Goal: Task Accomplishment & Management: Use online tool/utility

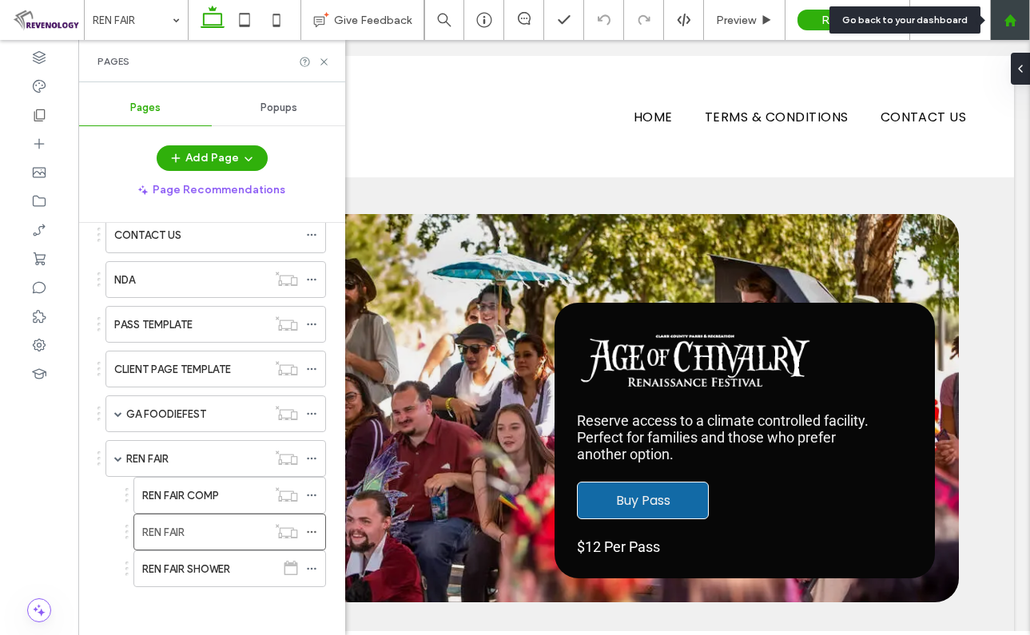
click at [1008, 24] on use at bounding box center [1009, 20] width 12 height 12
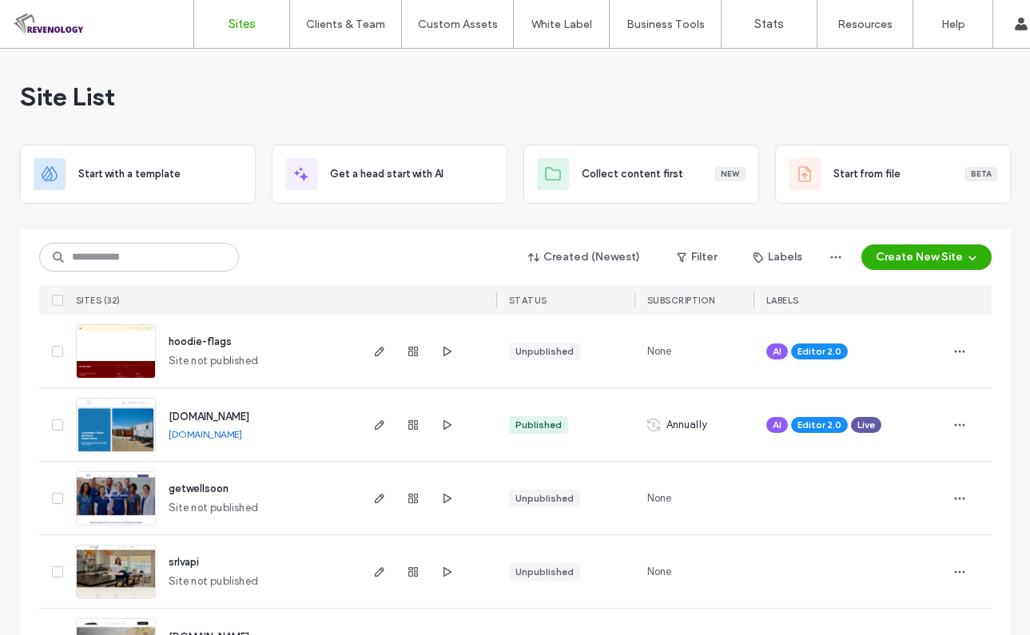
click at [535, 69] on div "Site List" at bounding box center [515, 97] width 990 height 96
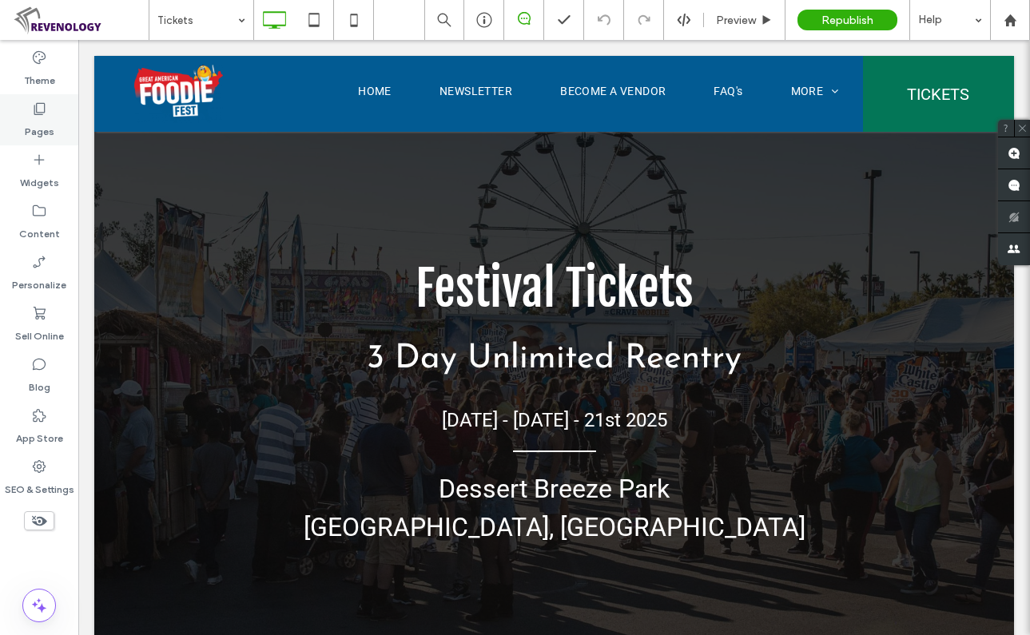
click at [25, 118] on label "Pages" at bounding box center [40, 128] width 30 height 22
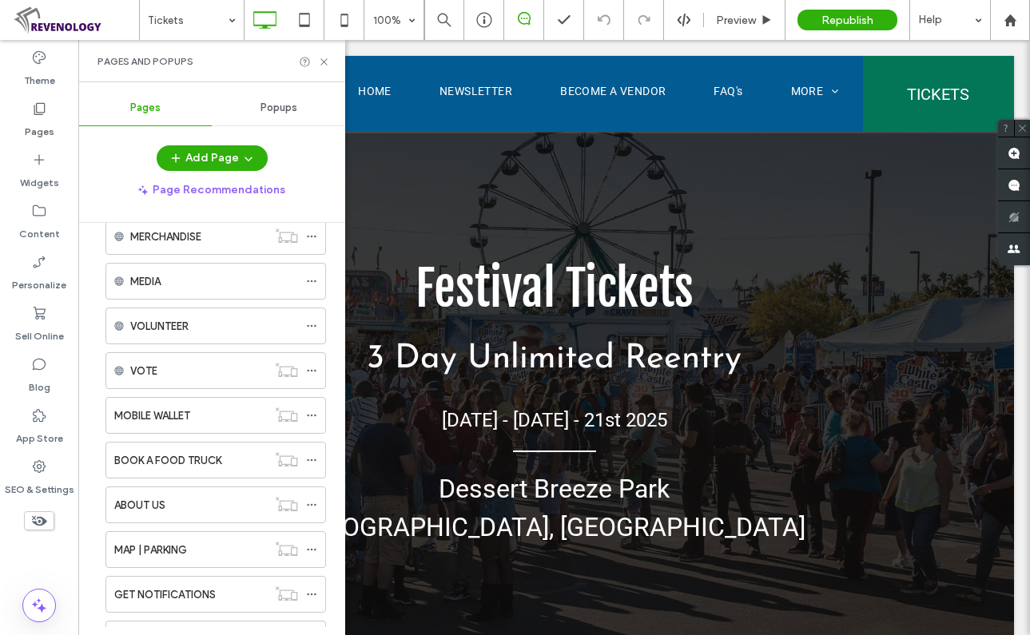
scroll to position [559, 0]
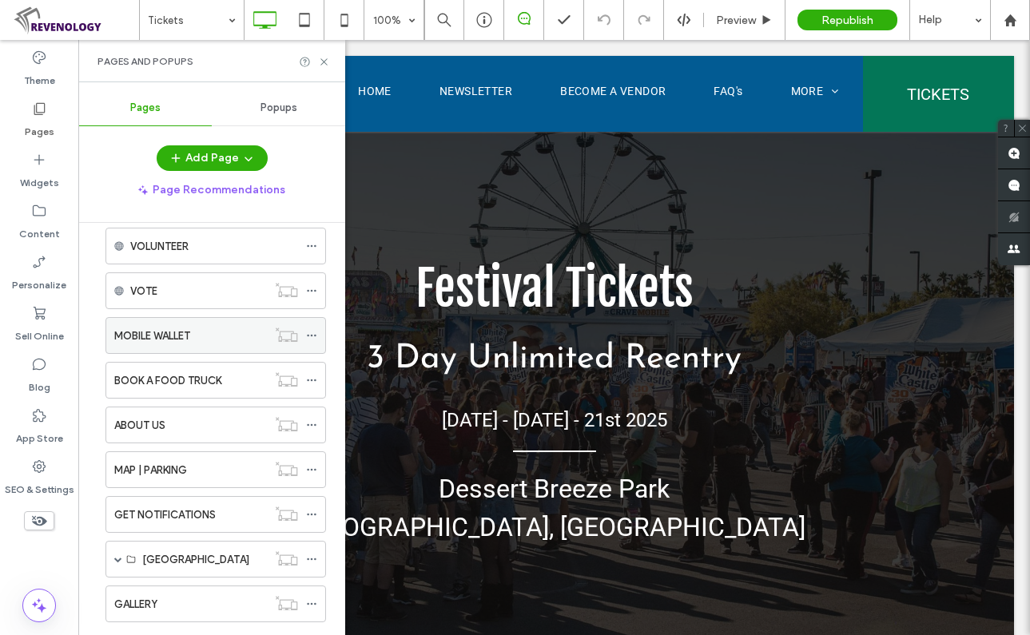
click at [208, 330] on div "MOBILE WALLET" at bounding box center [190, 335] width 153 height 17
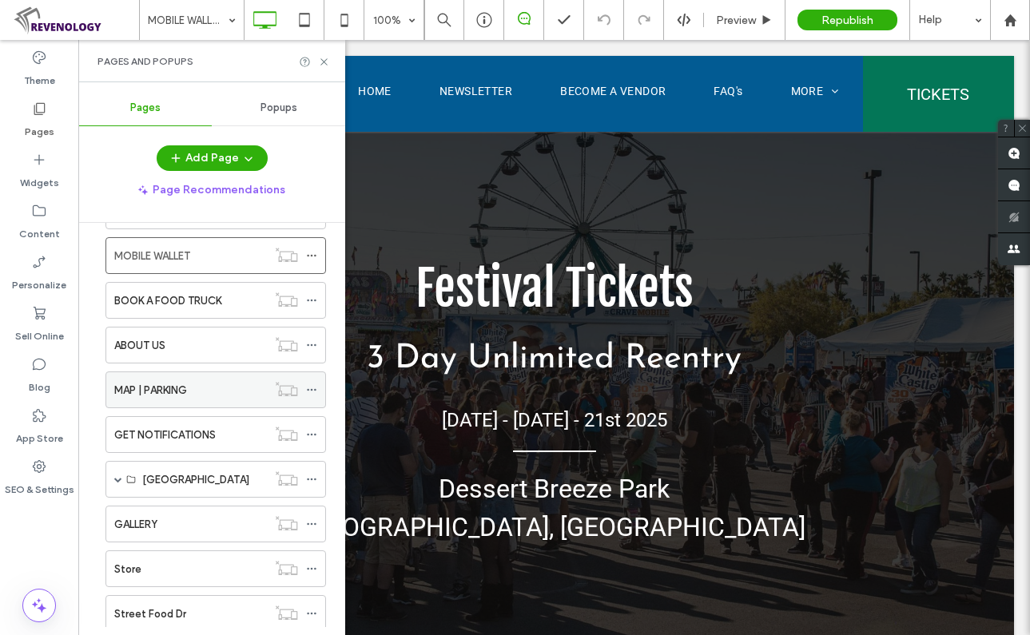
scroll to position [719, 0]
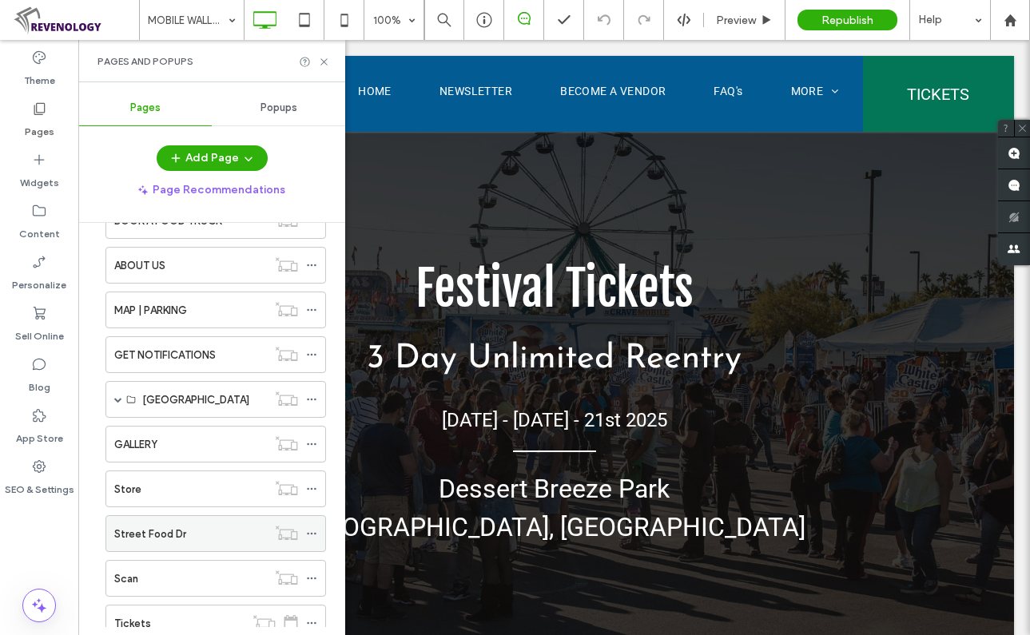
click at [187, 530] on div "Street Food Dr" at bounding box center [190, 534] width 153 height 17
click at [312, 530] on icon at bounding box center [311, 533] width 11 height 11
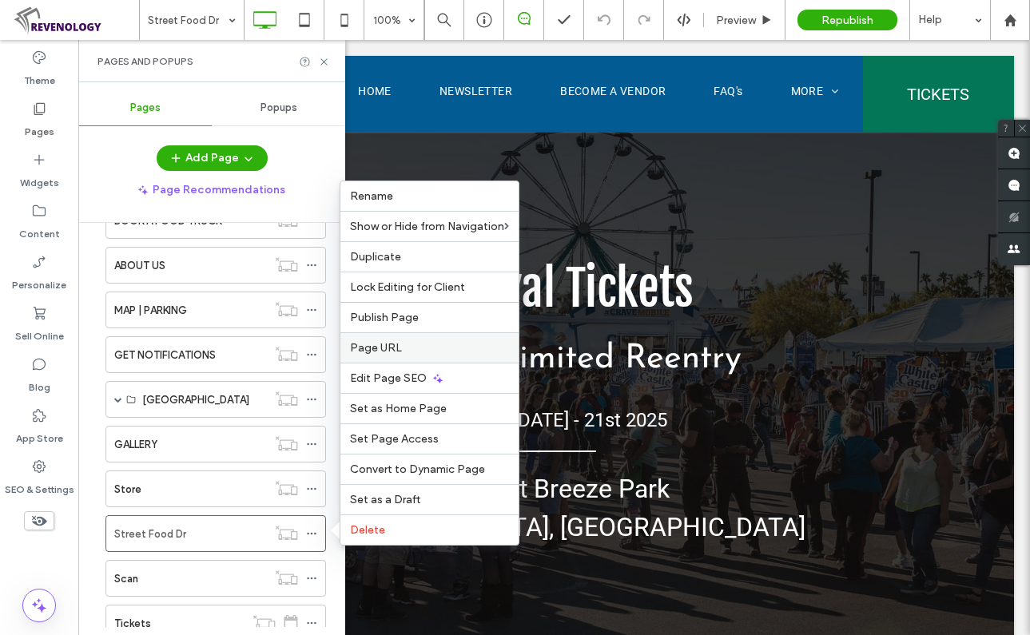
click at [441, 347] on label "Page URL" at bounding box center [429, 348] width 159 height 14
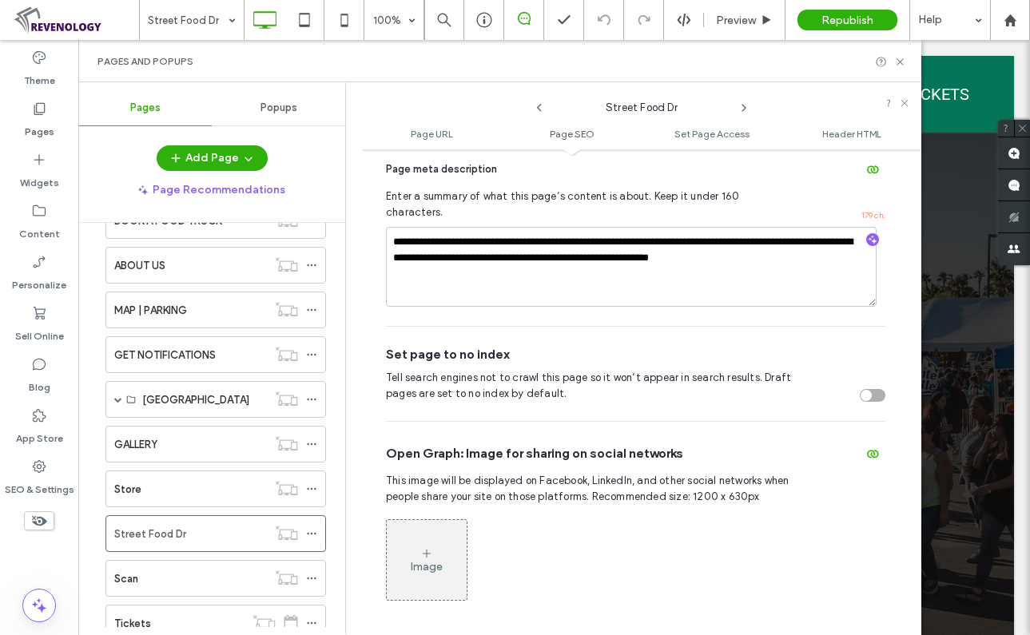
scroll to position [559, 0]
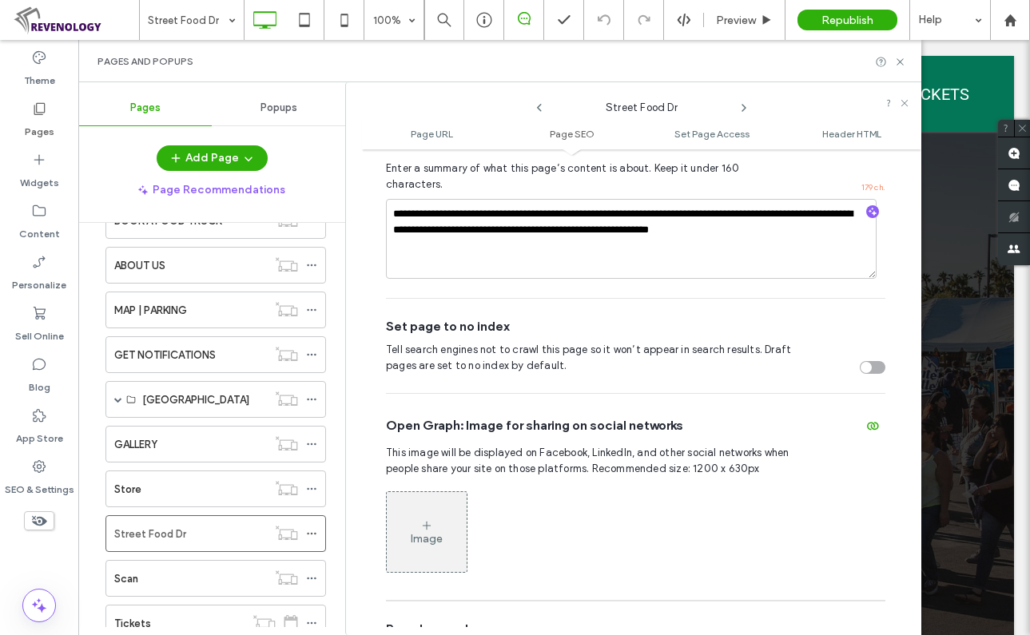
click at [867, 361] on div "toggle" at bounding box center [872, 367] width 26 height 13
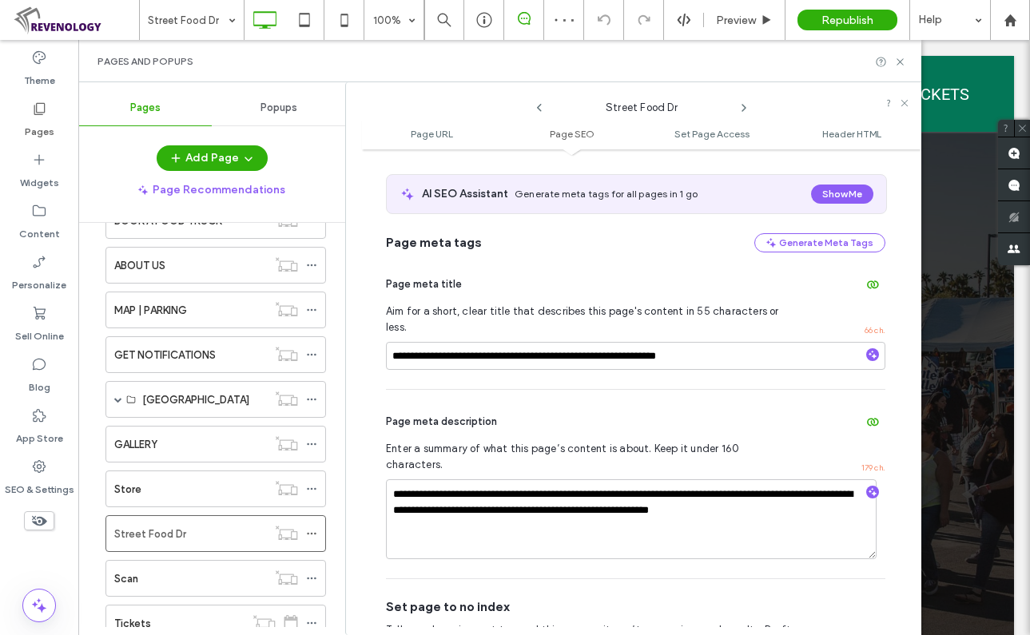
scroll to position [160, 0]
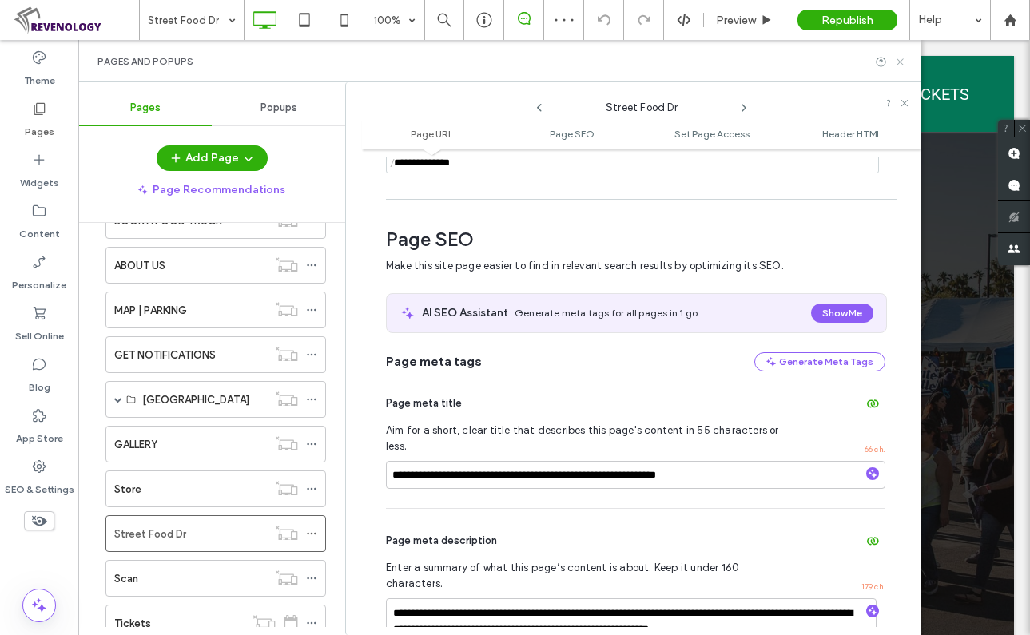
click at [899, 56] on icon at bounding box center [900, 62] width 12 height 12
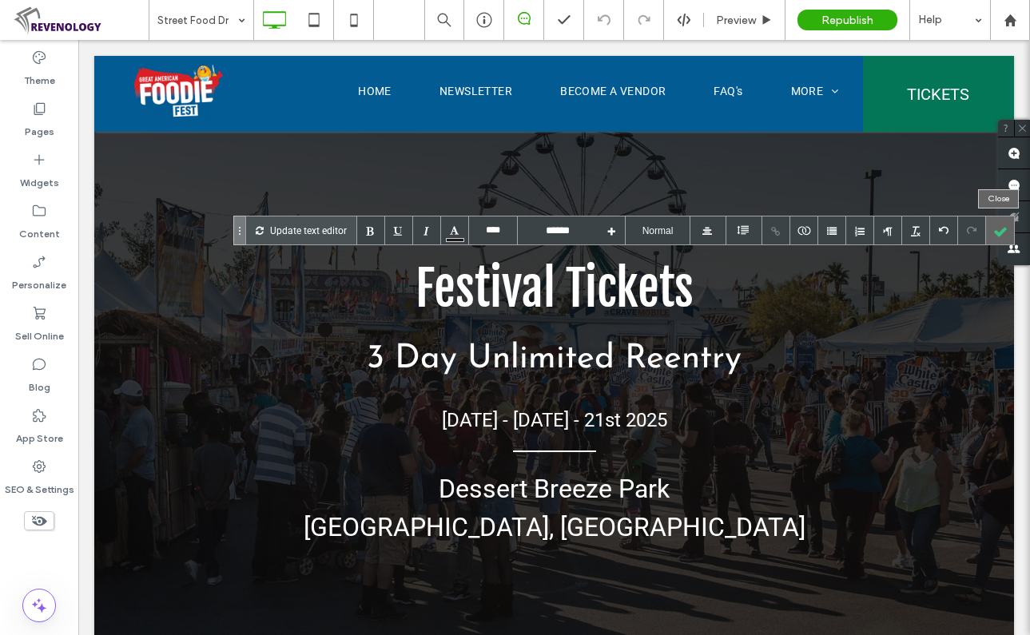
click at [1002, 232] on div at bounding box center [1000, 230] width 28 height 28
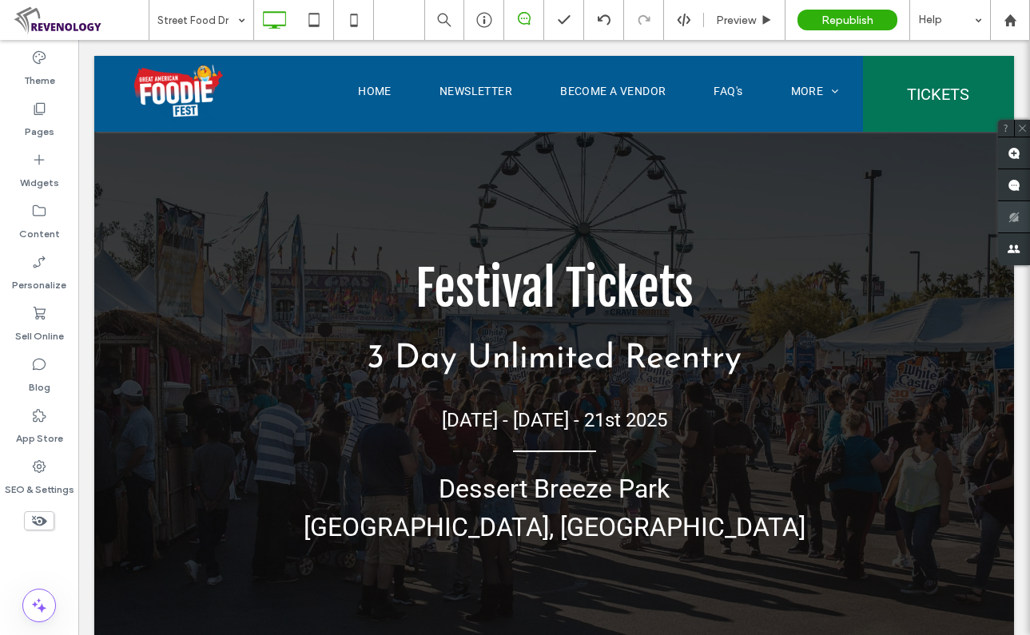
type input "****"
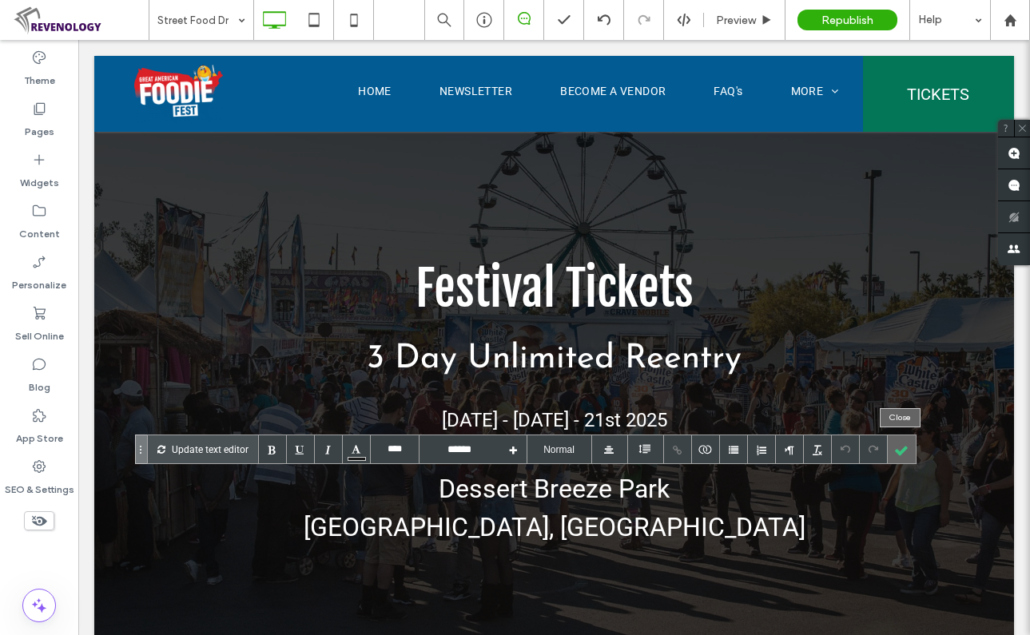
click at [899, 450] on div at bounding box center [901, 449] width 28 height 28
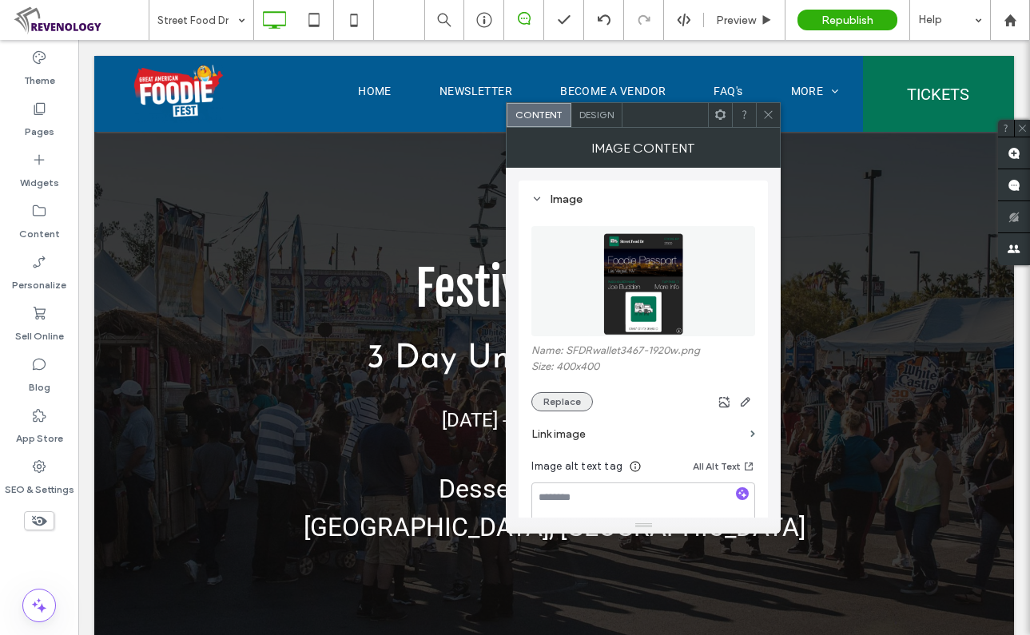
click at [580, 395] on button "Replace" at bounding box center [561, 401] width 61 height 19
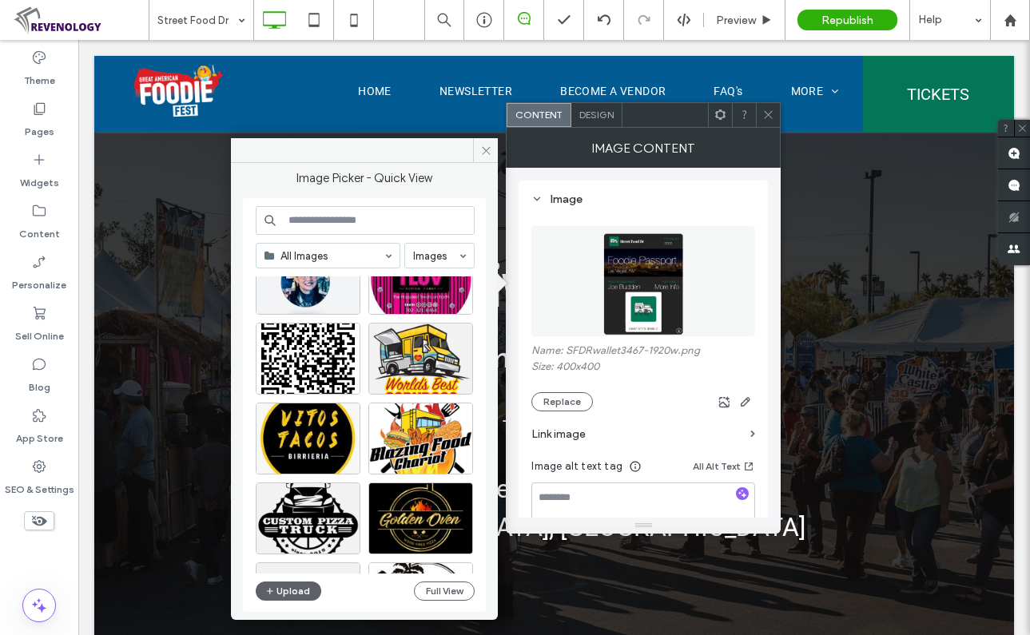
scroll to position [3561, 0]
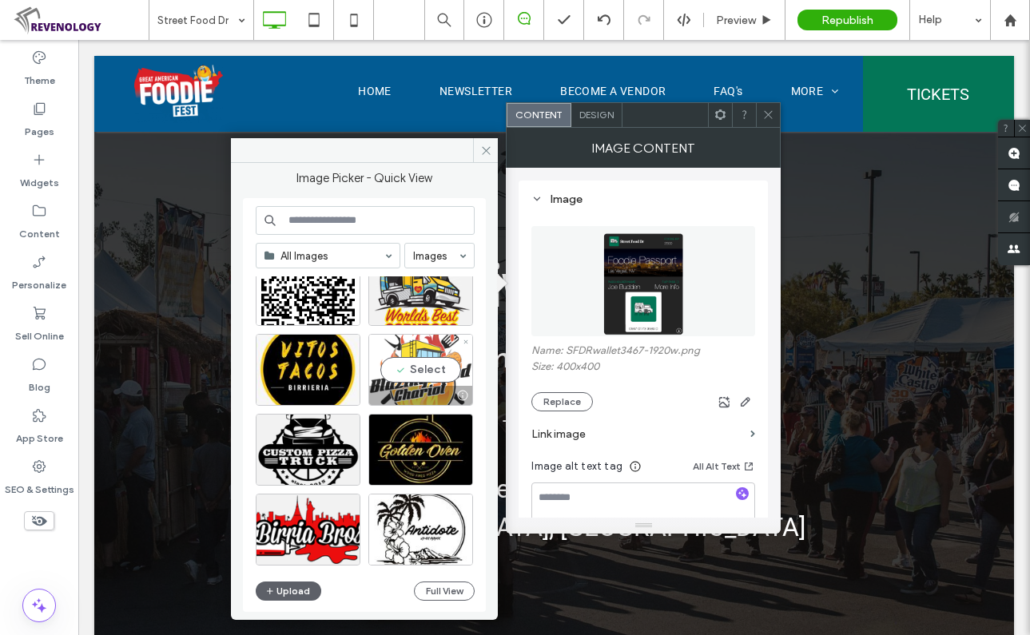
click at [427, 375] on div "Select" at bounding box center [420, 370] width 105 height 72
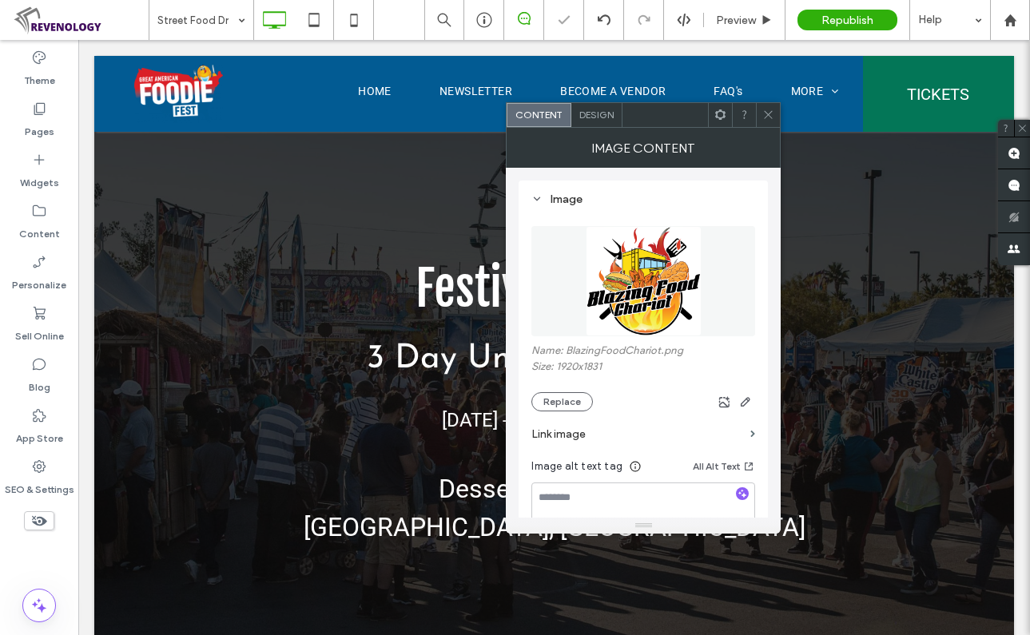
drag, startPoint x: 767, startPoint y: 109, endPoint x: 769, endPoint y: 120, distance: 10.7
click at [767, 110] on icon at bounding box center [768, 115] width 12 height 12
